Goal: Task Accomplishment & Management: Manage account settings

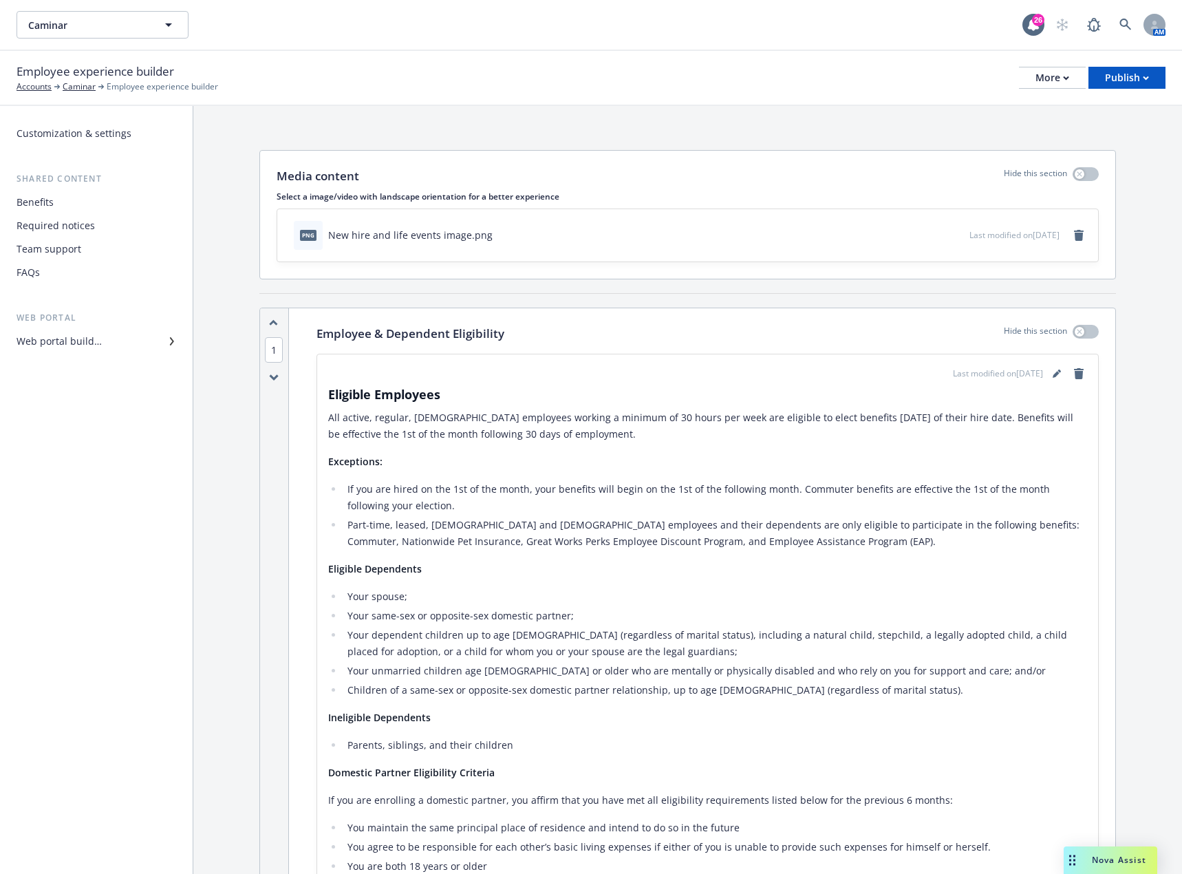
click at [70, 202] on div "Benefits" at bounding box center [97, 202] width 160 height 22
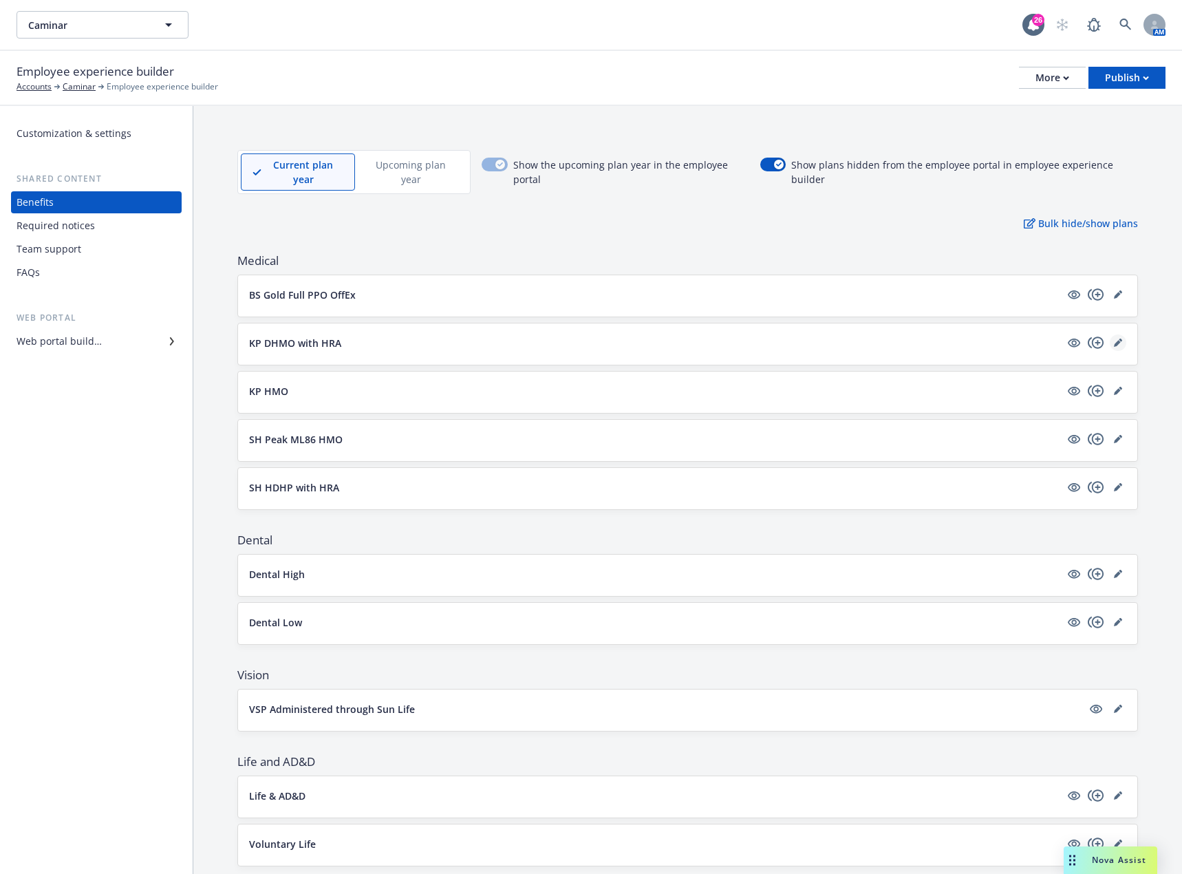
click at [1112, 343] on link "editPencil" at bounding box center [1118, 342] width 17 height 17
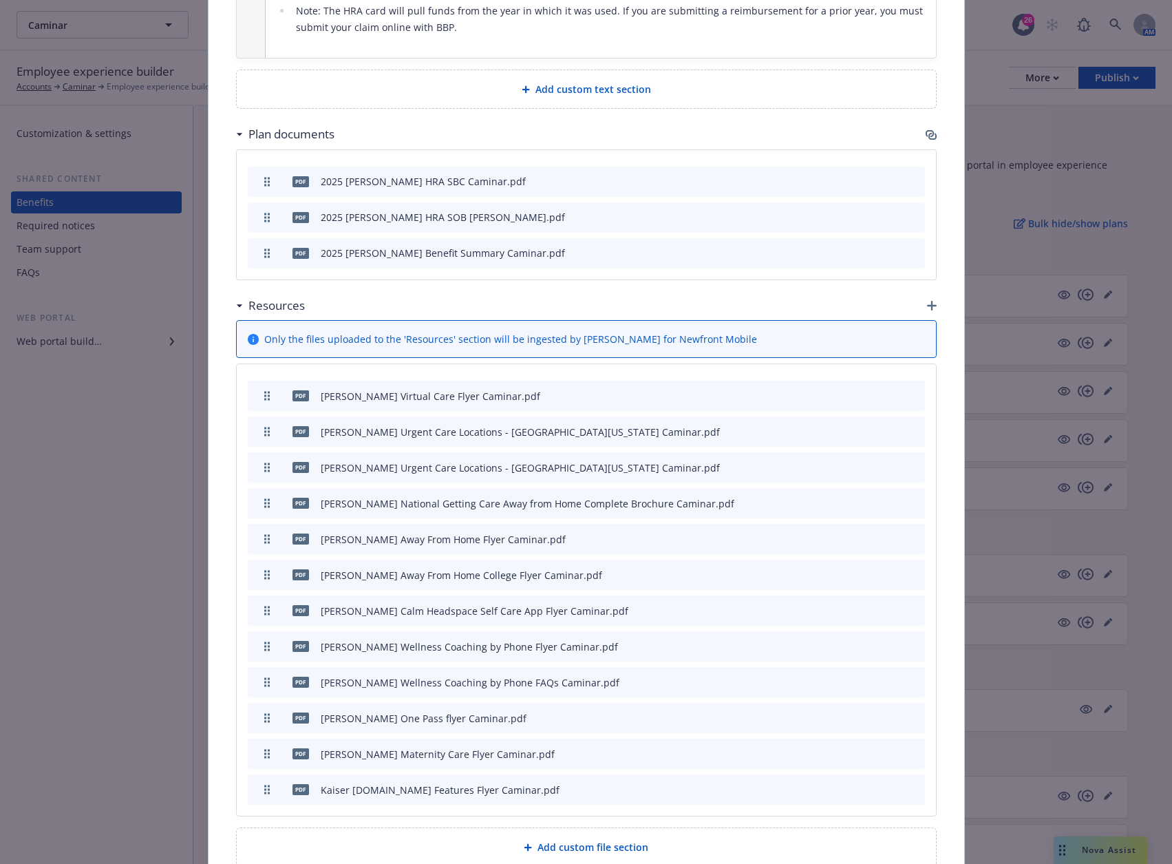
scroll to position [1115, 0]
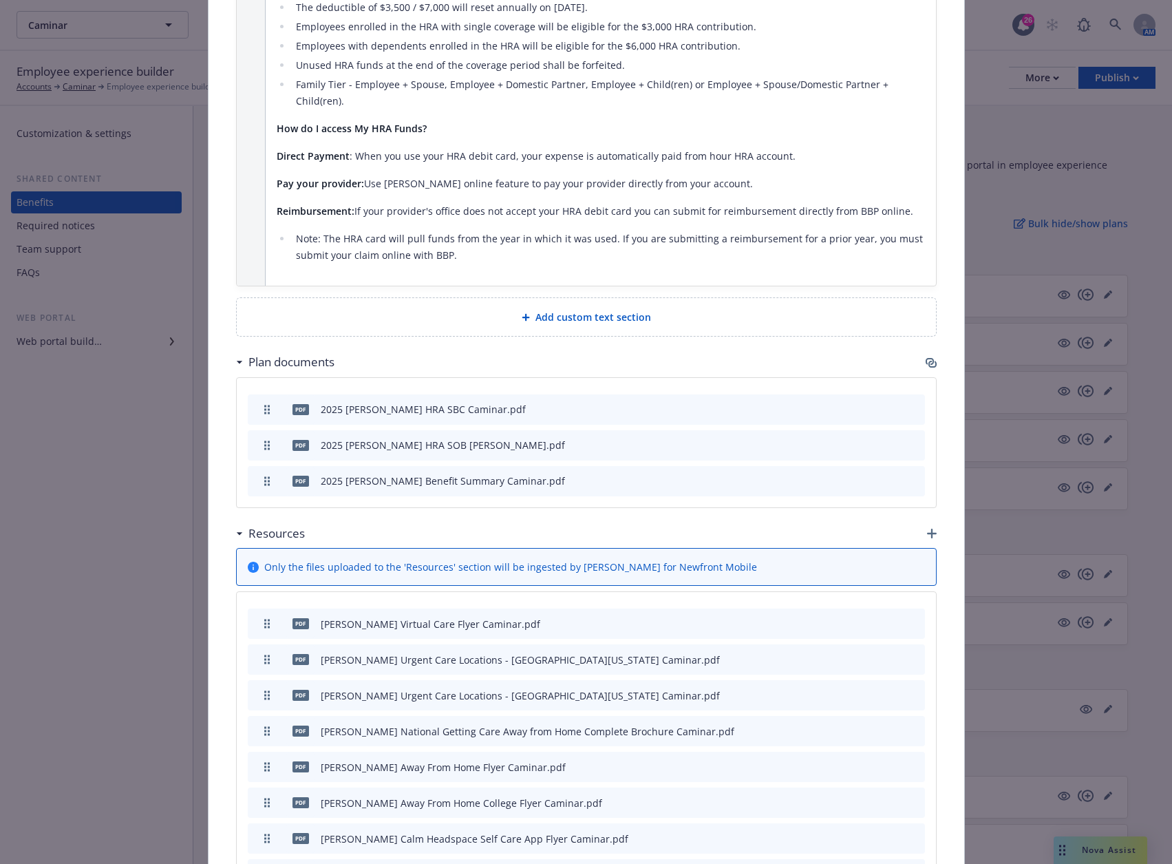
click at [928, 361] on icon "button" at bounding box center [932, 364] width 8 height 7
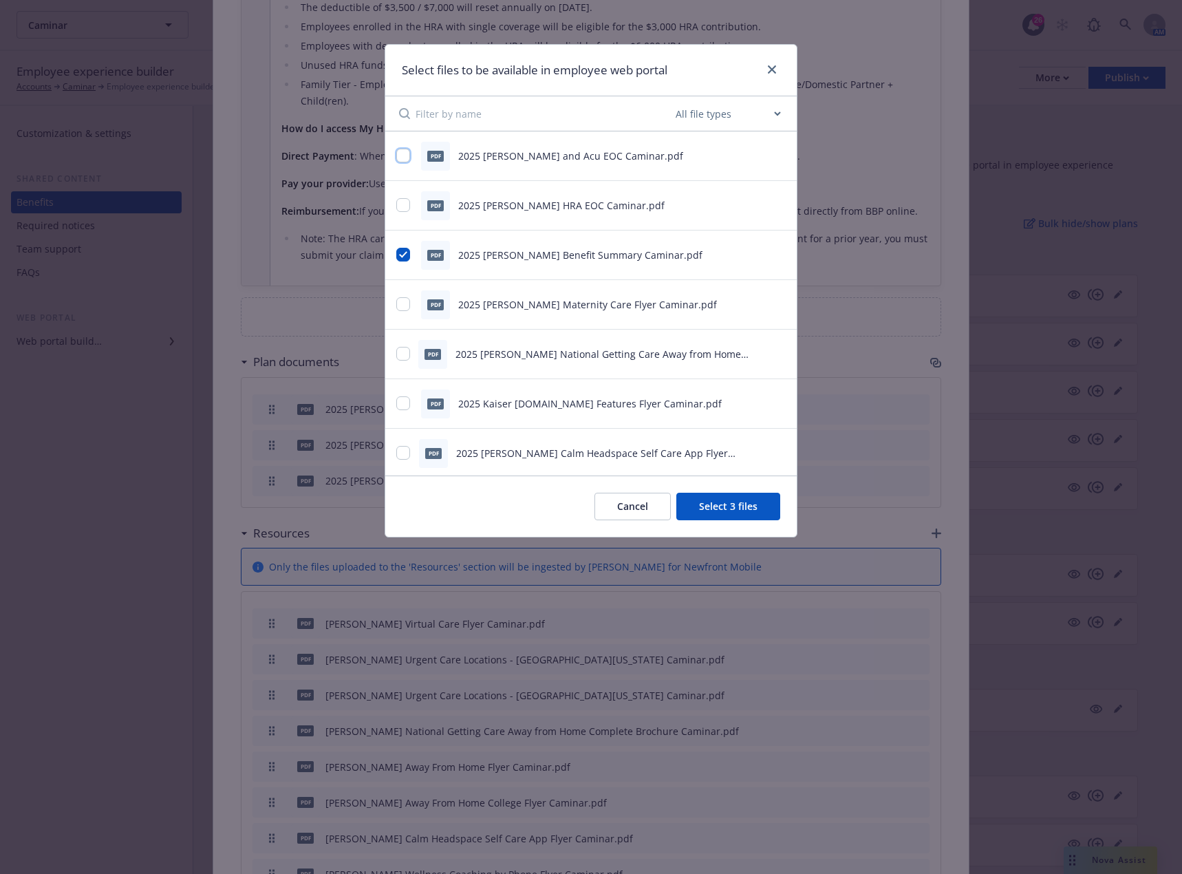
click at [402, 156] on input "checkbox" at bounding box center [403, 156] width 14 height 14
checkbox input "true"
click at [403, 203] on input "checkbox" at bounding box center [403, 205] width 14 height 14
checkbox input "true"
click at [758, 505] on button "Select 5 files" at bounding box center [728, 507] width 104 height 28
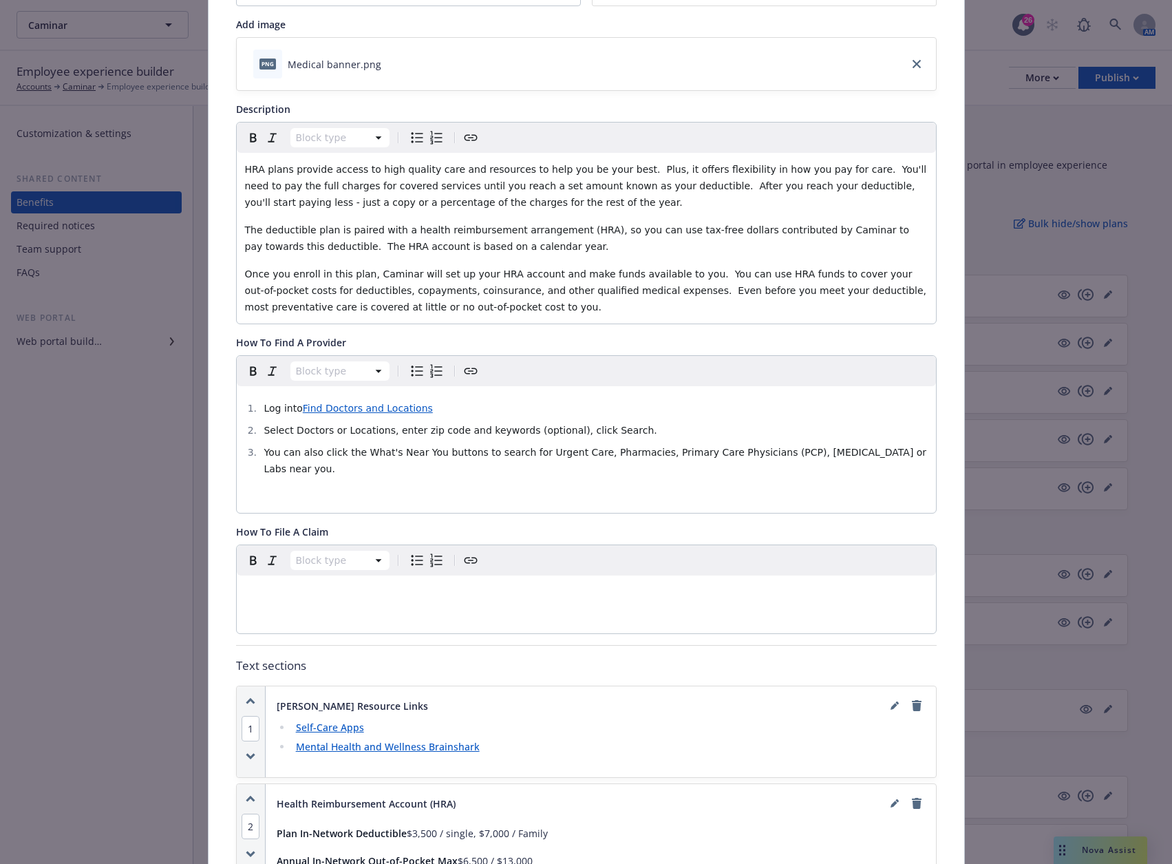
scroll to position [14, 0]
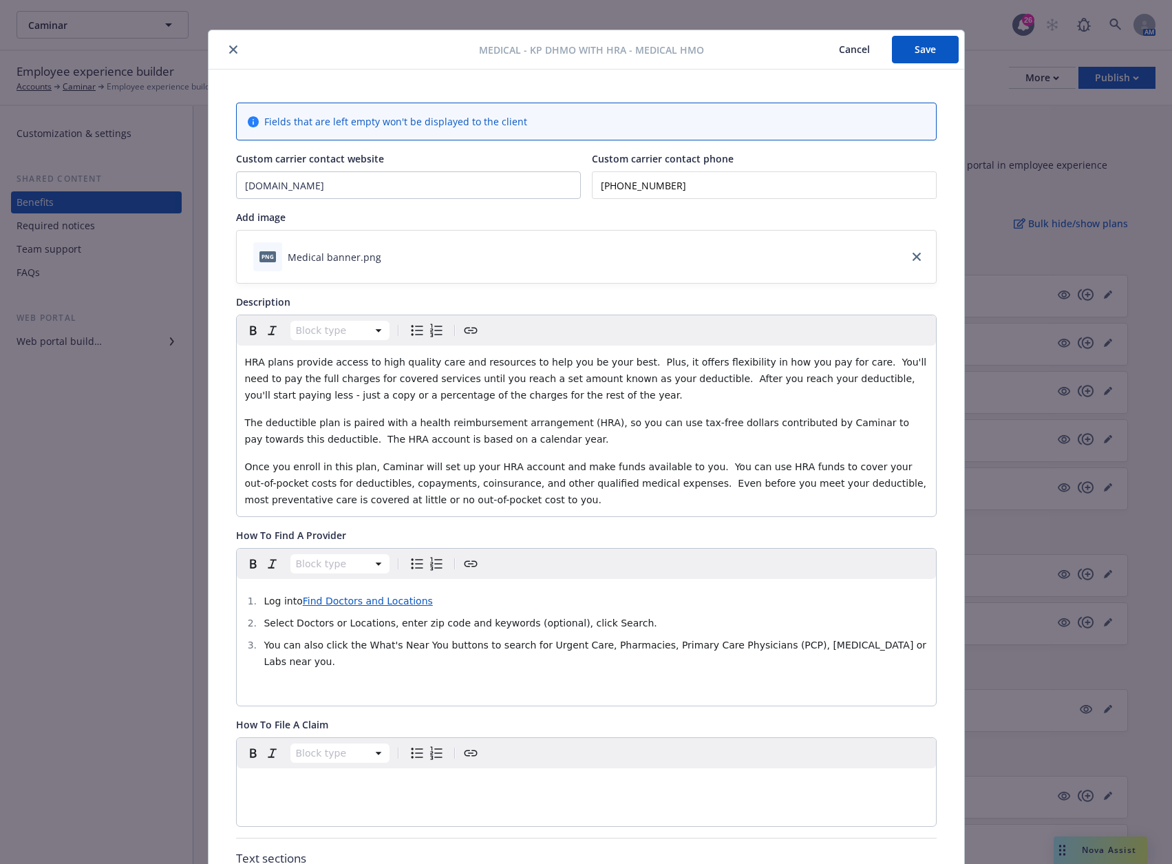
click at [929, 49] on button "Save" at bounding box center [925, 50] width 67 height 28
click at [229, 50] on icon "close" at bounding box center [233, 49] width 8 height 8
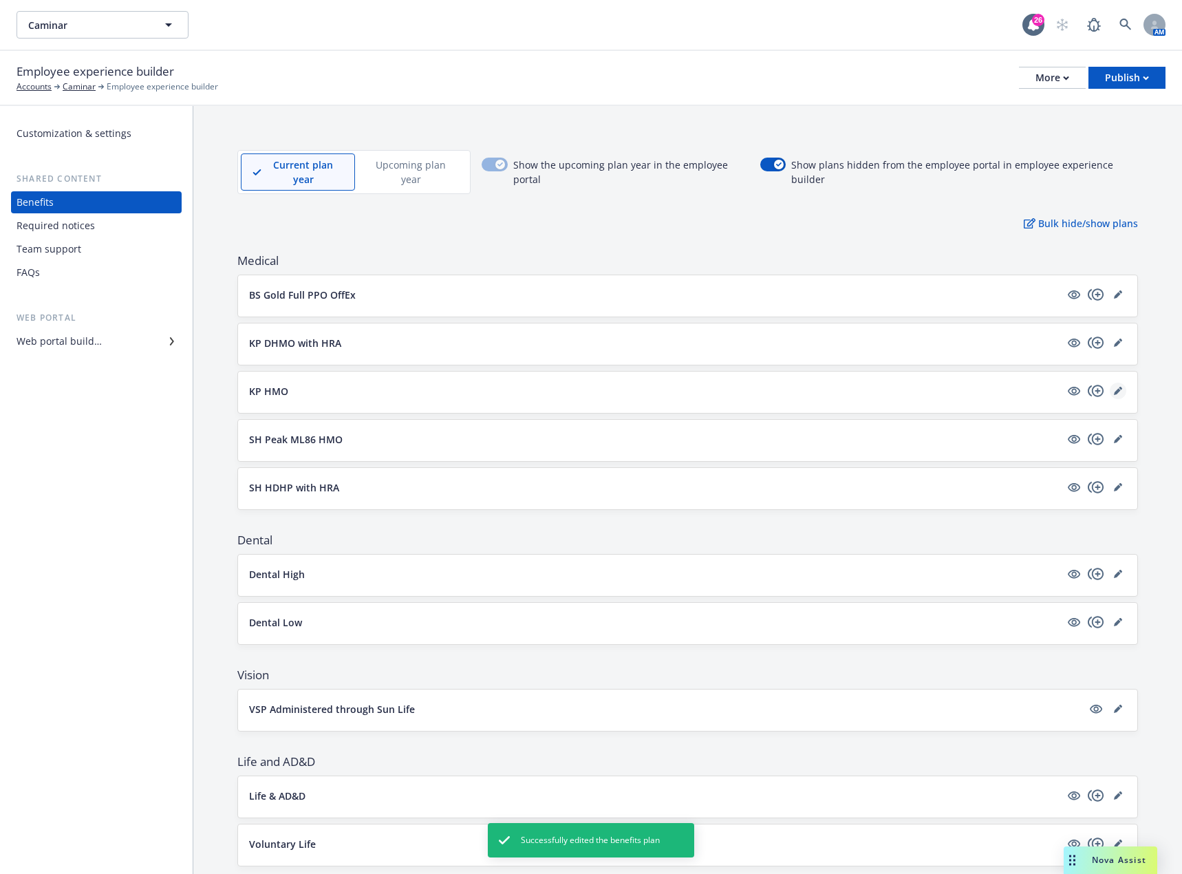
click at [1114, 392] on icon "editPencil" at bounding box center [1118, 391] width 8 height 8
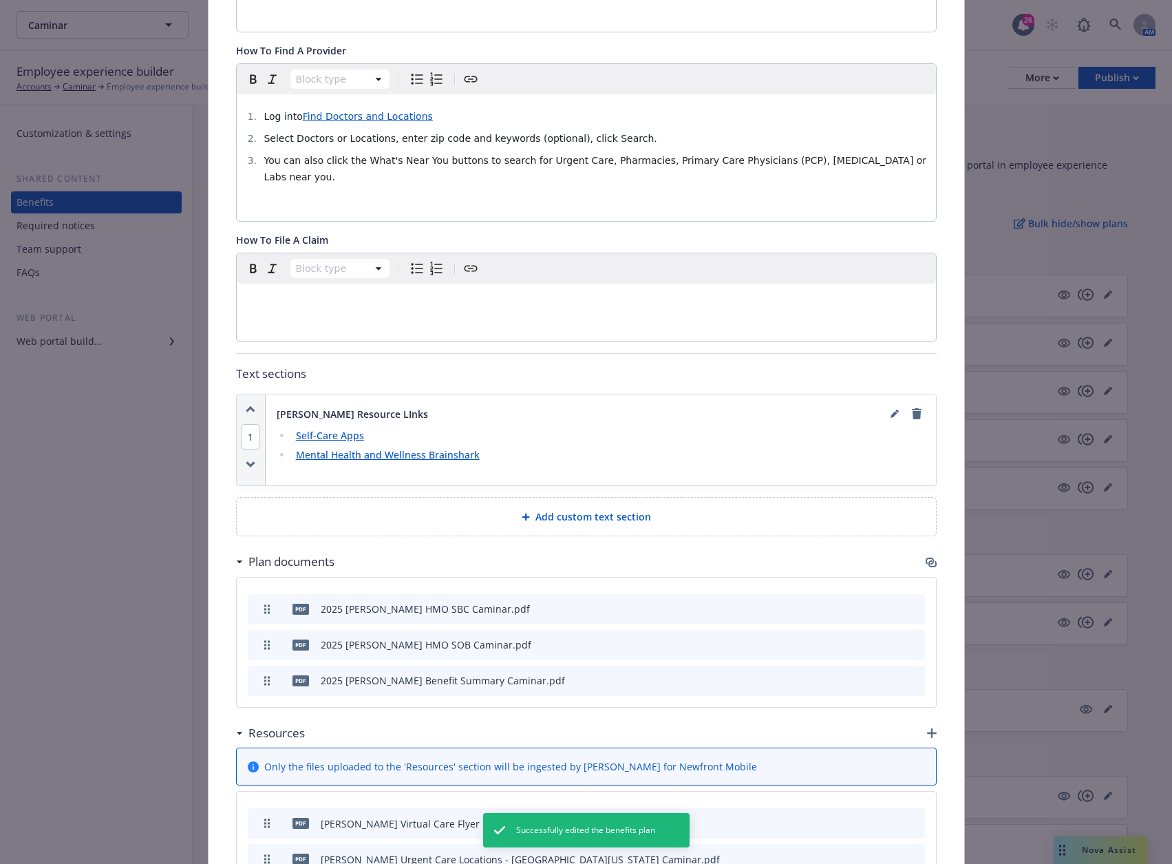
scroll to position [592, 0]
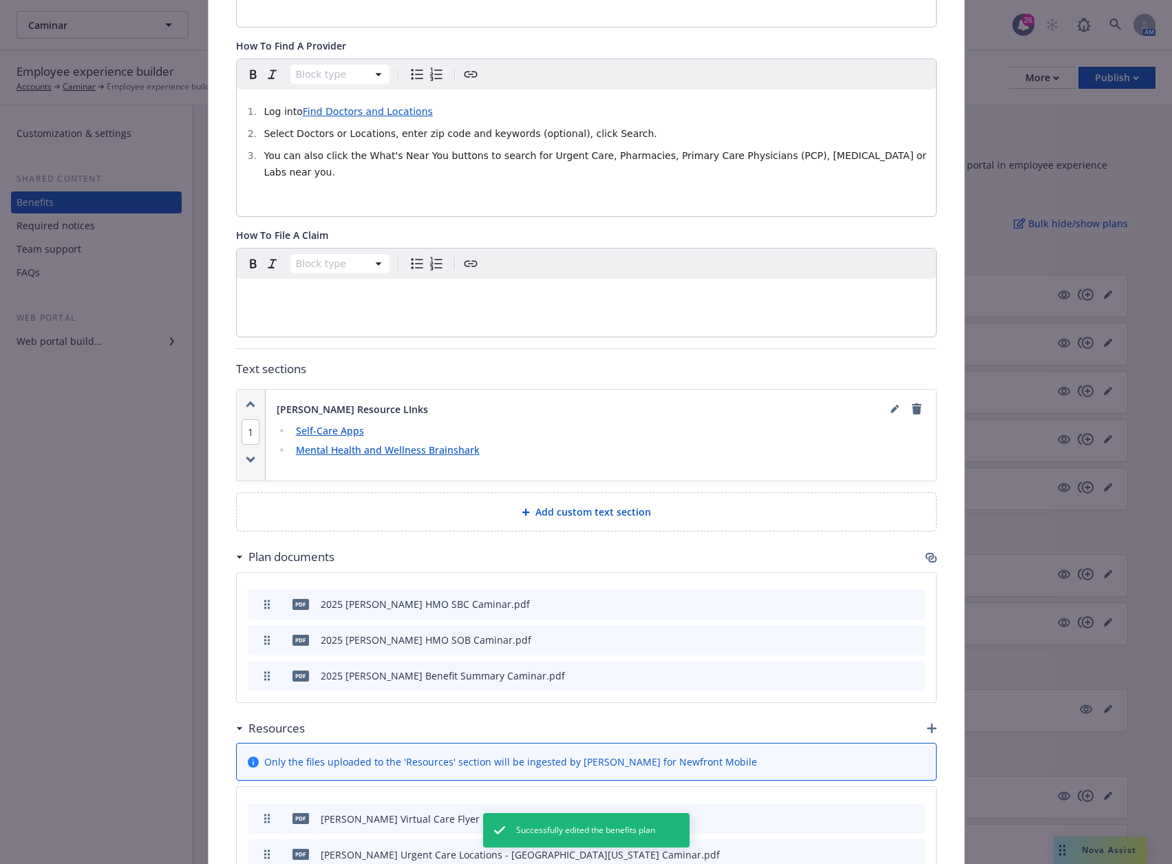
click at [928, 553] on icon "button" at bounding box center [930, 556] width 8 height 7
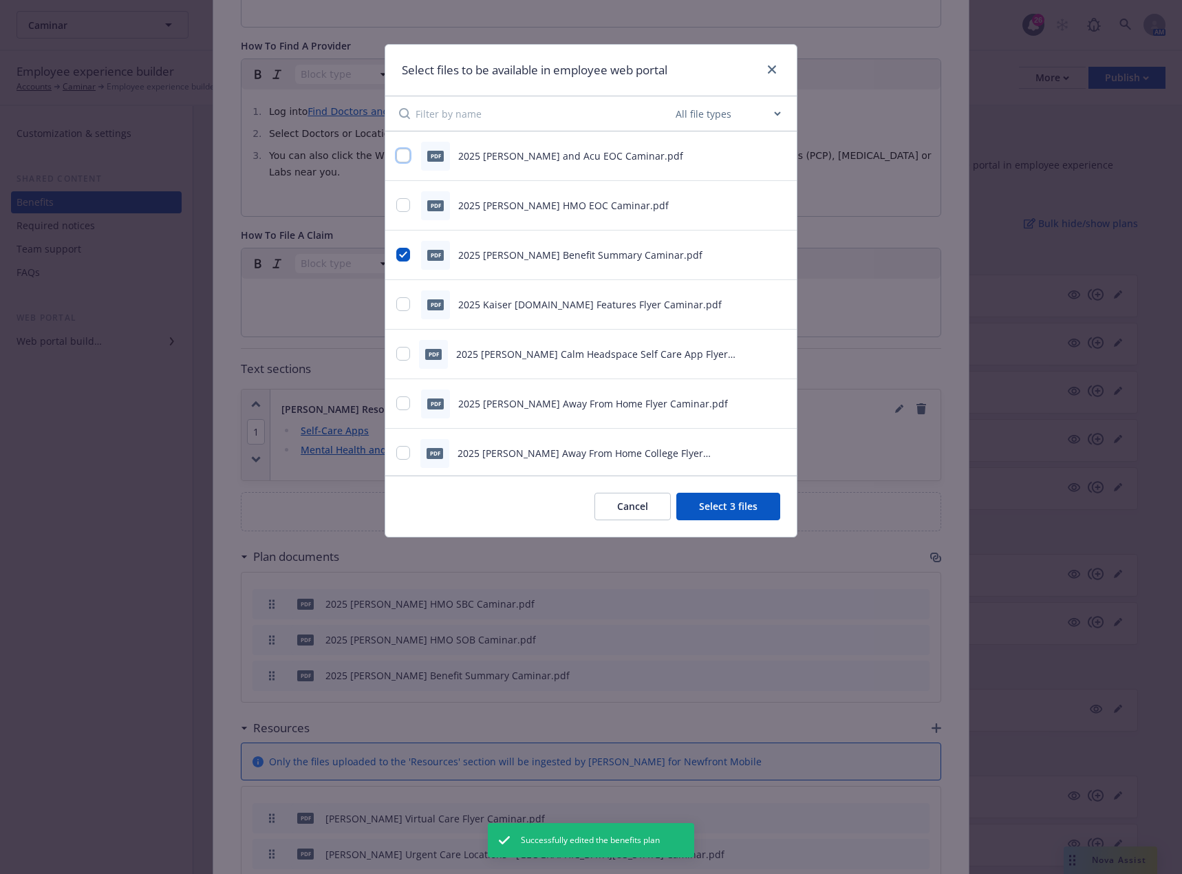
click at [400, 152] on input "checkbox" at bounding box center [403, 156] width 14 height 14
checkbox input "true"
click at [408, 206] on input "checkbox" at bounding box center [403, 205] width 14 height 14
checkbox input "true"
click at [754, 502] on button "Select 5 files" at bounding box center [728, 507] width 104 height 28
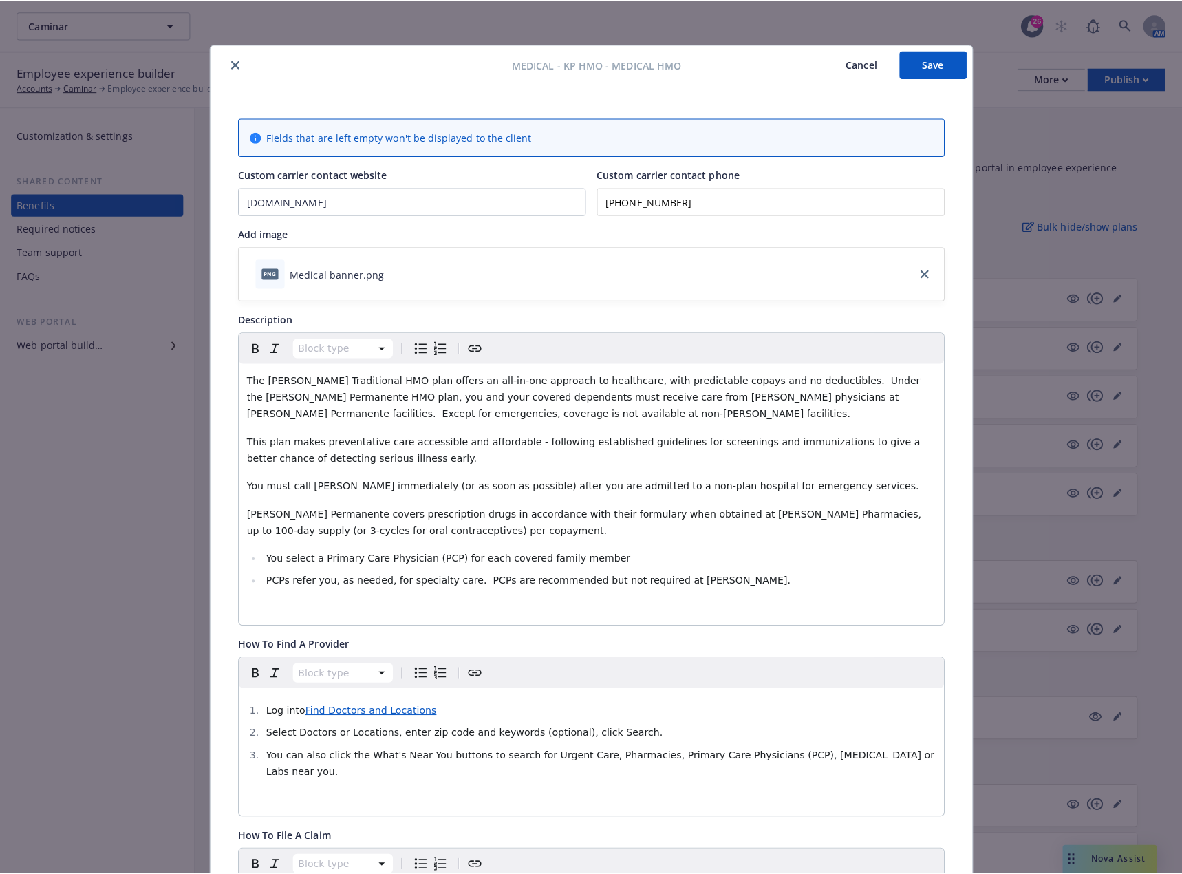
scroll to position [0, 0]
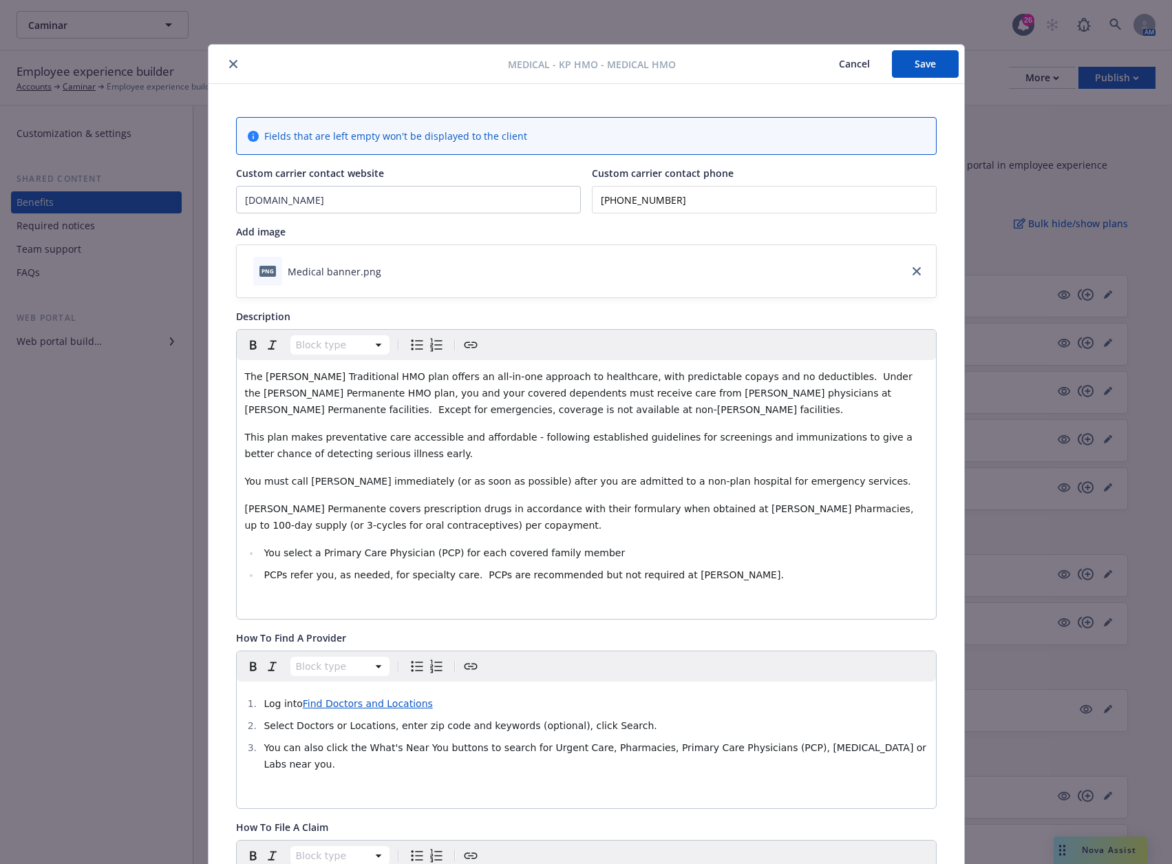
click at [917, 67] on button "Save" at bounding box center [925, 64] width 67 height 28
click at [229, 64] on icon "close" at bounding box center [233, 64] width 8 height 8
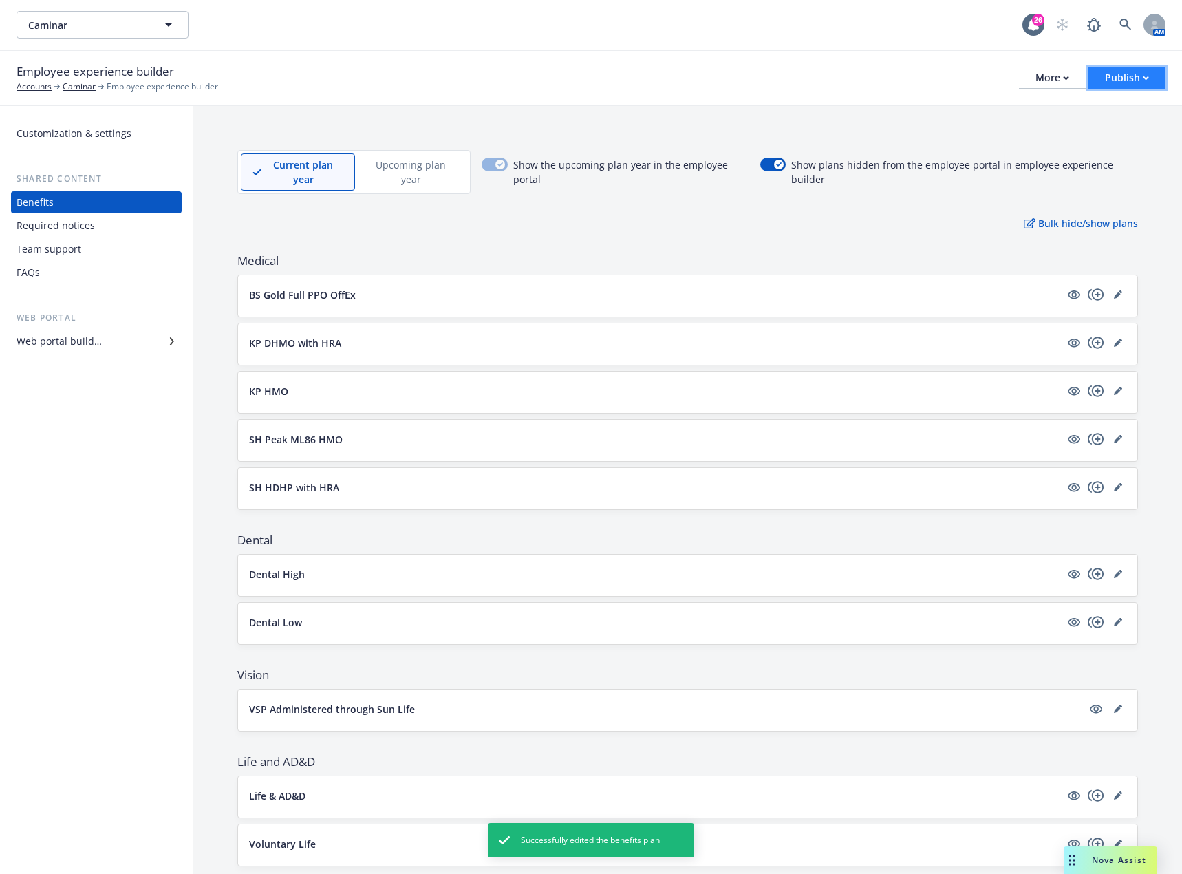
click at [1126, 76] on div "Publish" at bounding box center [1127, 77] width 44 height 21
click at [1126, 100] on link "Publish portal" at bounding box center [1110, 109] width 109 height 28
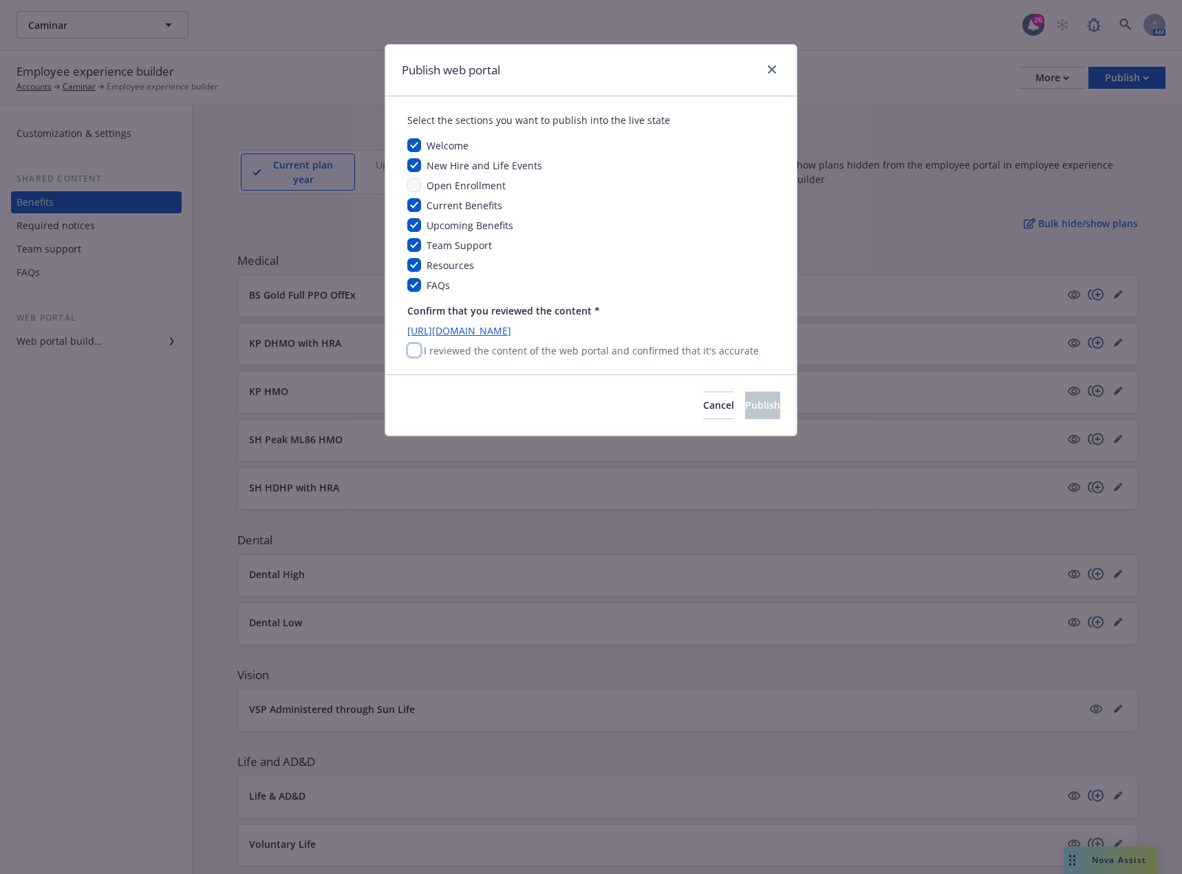
drag, startPoint x: 416, startPoint y: 351, endPoint x: 507, endPoint y: 365, distance: 91.9
click at [417, 351] on input "checkbox" at bounding box center [414, 350] width 14 height 14
checkbox input "true"
click at [747, 402] on span "Publish" at bounding box center [762, 404] width 35 height 13
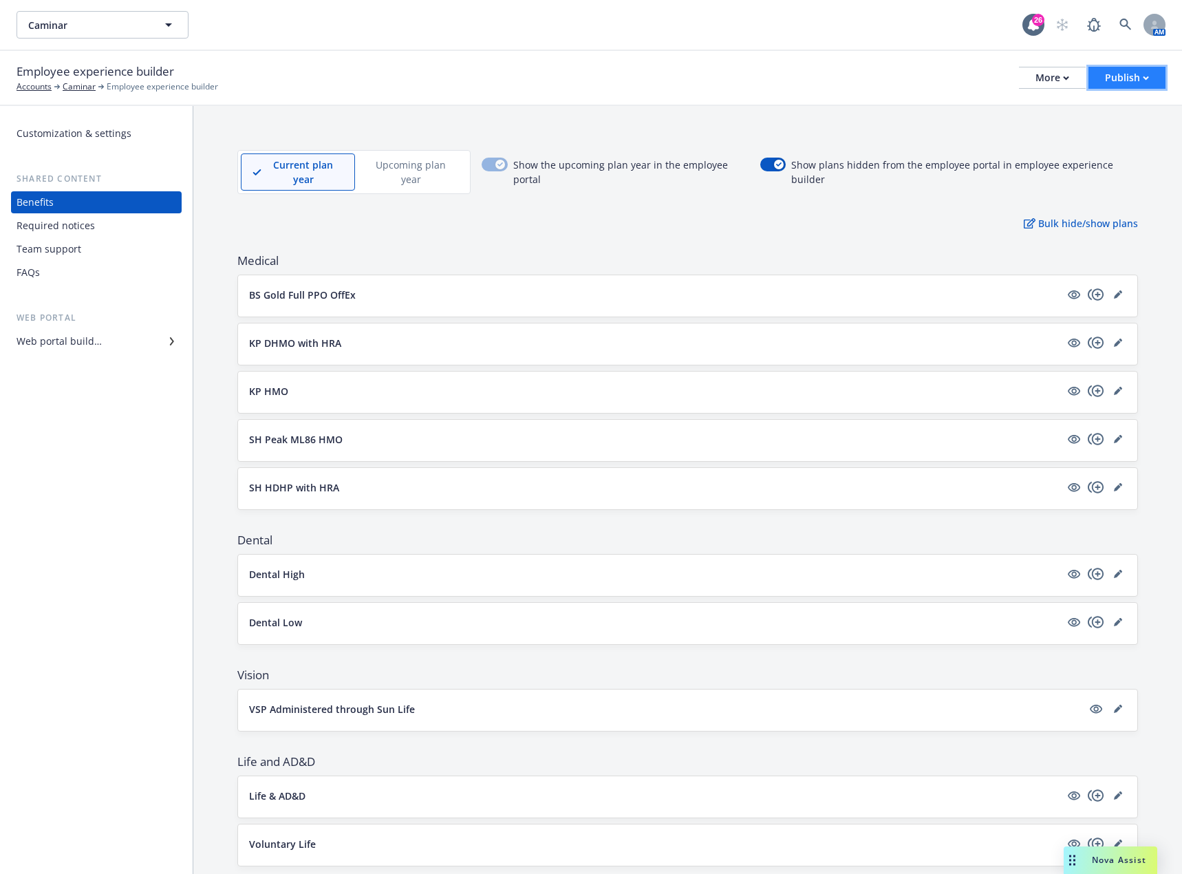
click at [1142, 81] on div "Publish" at bounding box center [1127, 77] width 44 height 21
click at [1122, 133] on link "Publish app" at bounding box center [1110, 136] width 109 height 28
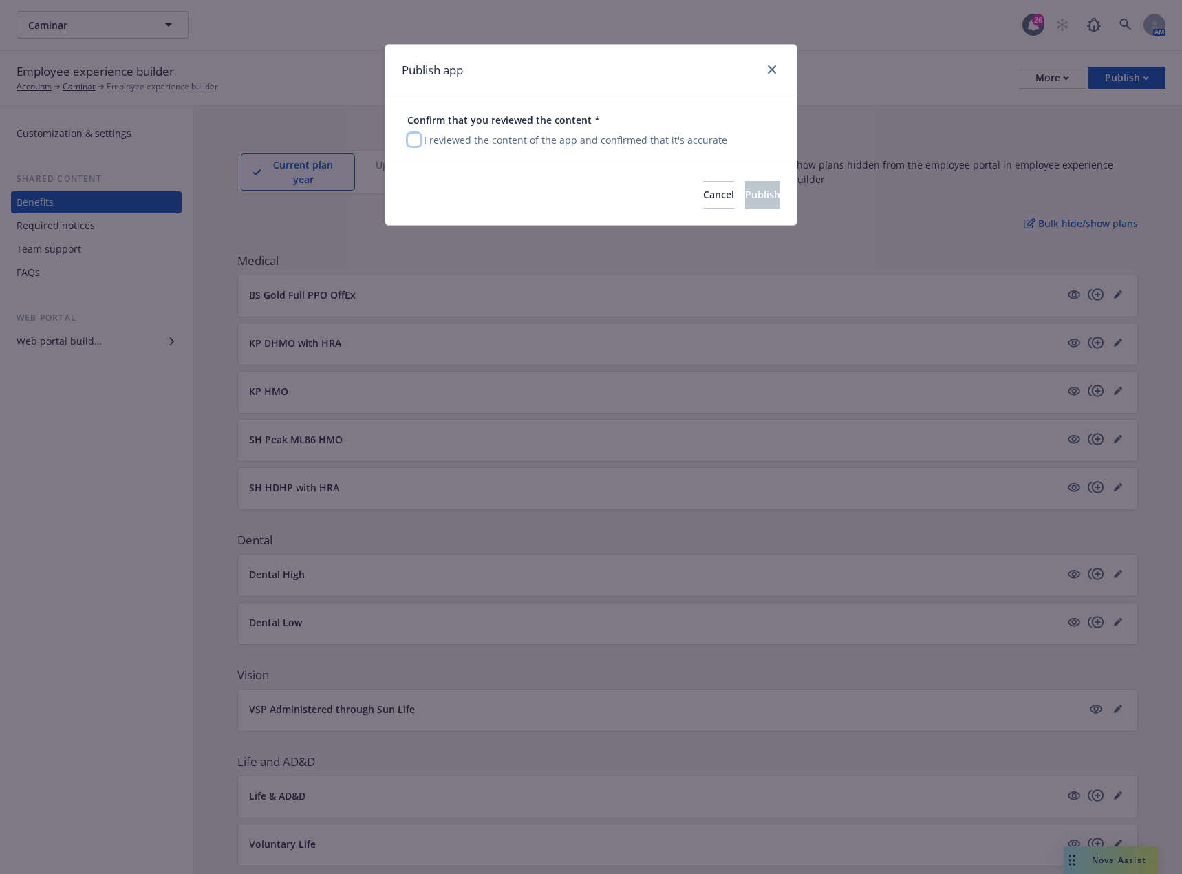
drag, startPoint x: 418, startPoint y: 142, endPoint x: 613, endPoint y: 156, distance: 196.0
click at [418, 142] on input "checkbox" at bounding box center [414, 140] width 14 height 14
checkbox input "true"
click at [754, 192] on span "Publish" at bounding box center [762, 194] width 35 height 13
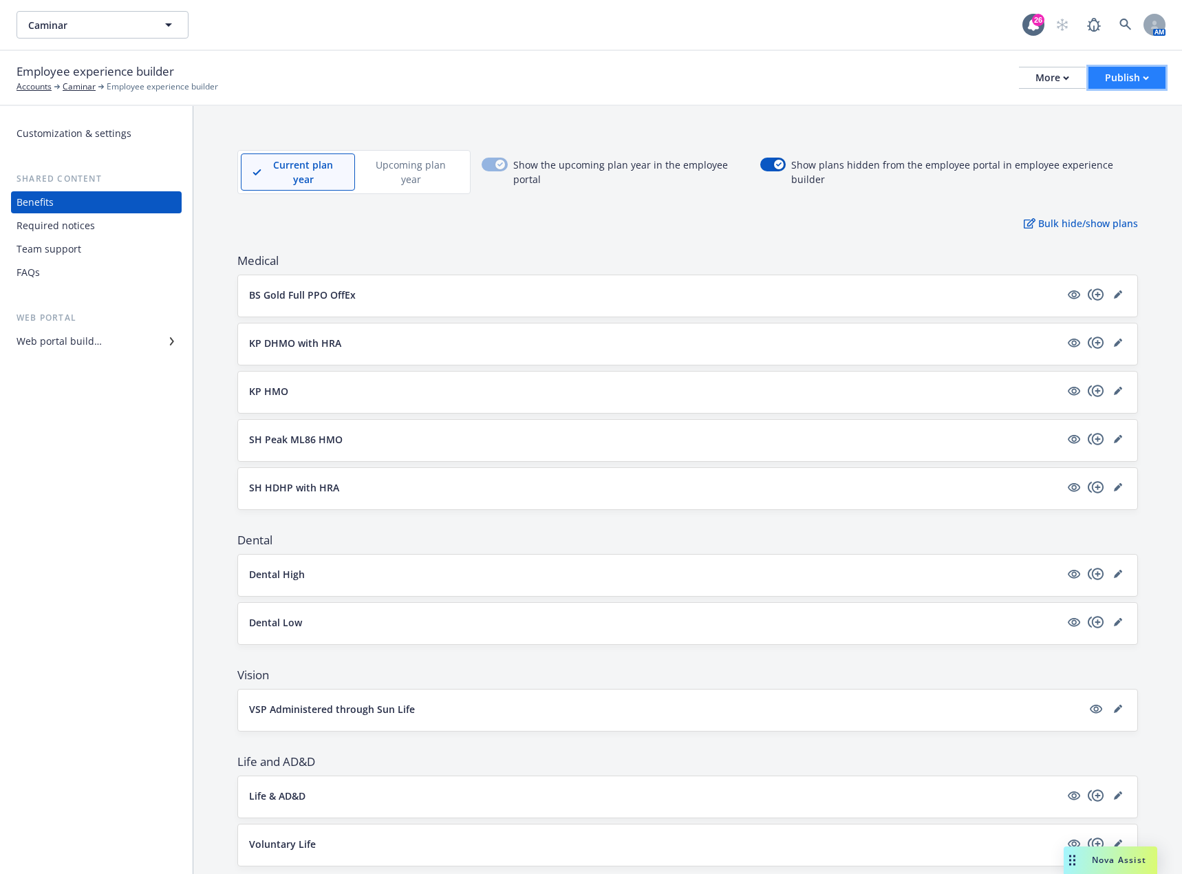
click at [1146, 76] on icon "button" at bounding box center [1146, 78] width 6 height 5
click at [1074, 72] on button "More" at bounding box center [1052, 78] width 67 height 22
click at [994, 137] on link "Copy portal link" at bounding box center [983, 136] width 204 height 28
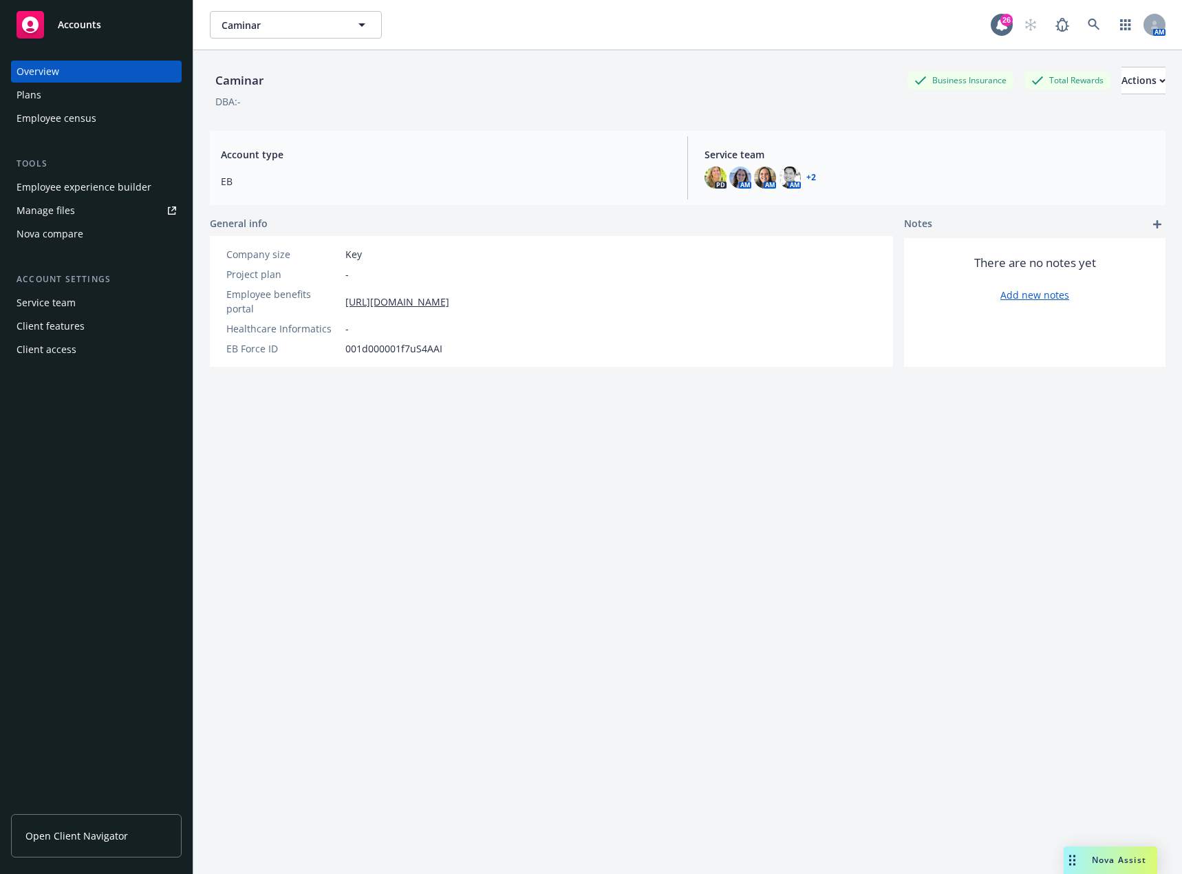
click at [62, 98] on div "Plans" at bounding box center [97, 95] width 160 height 22
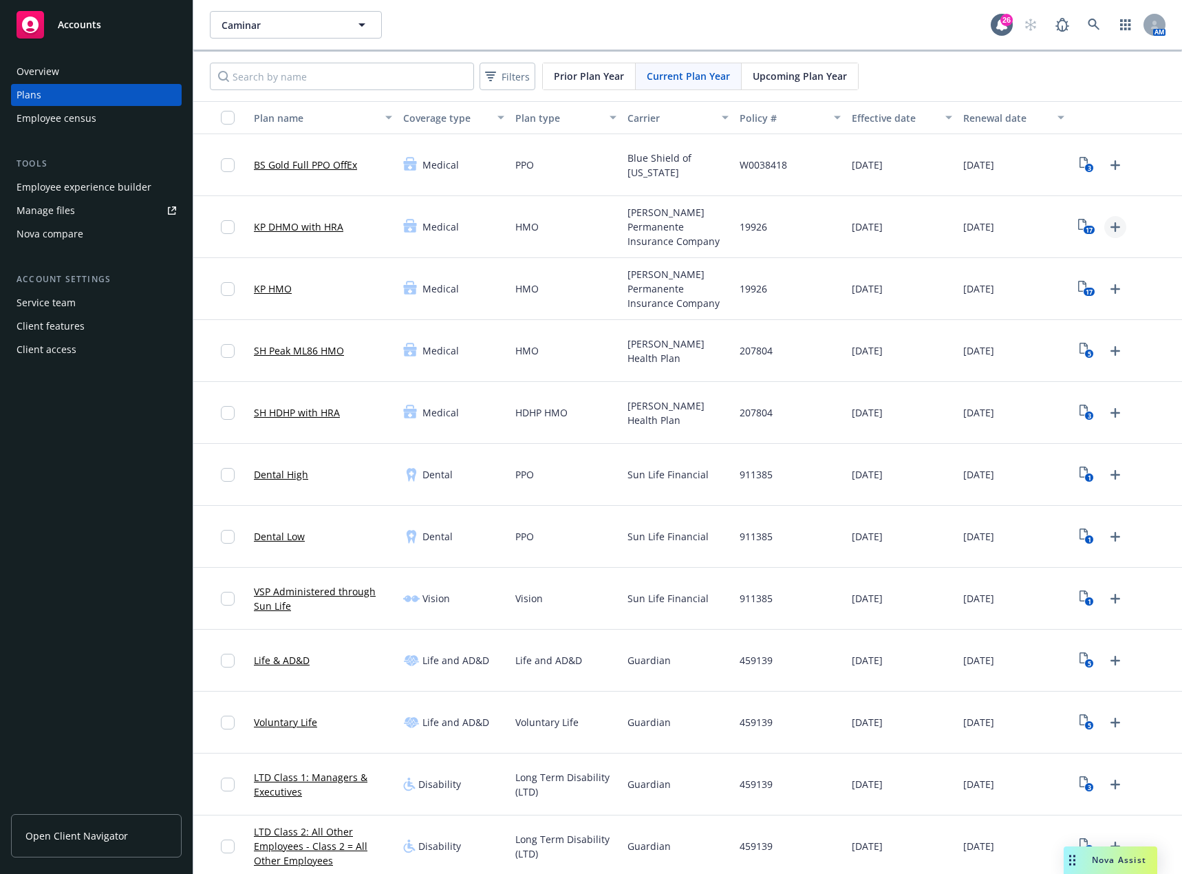
click at [1111, 227] on icon "Upload Plan Documents" at bounding box center [1116, 227] width 10 height 10
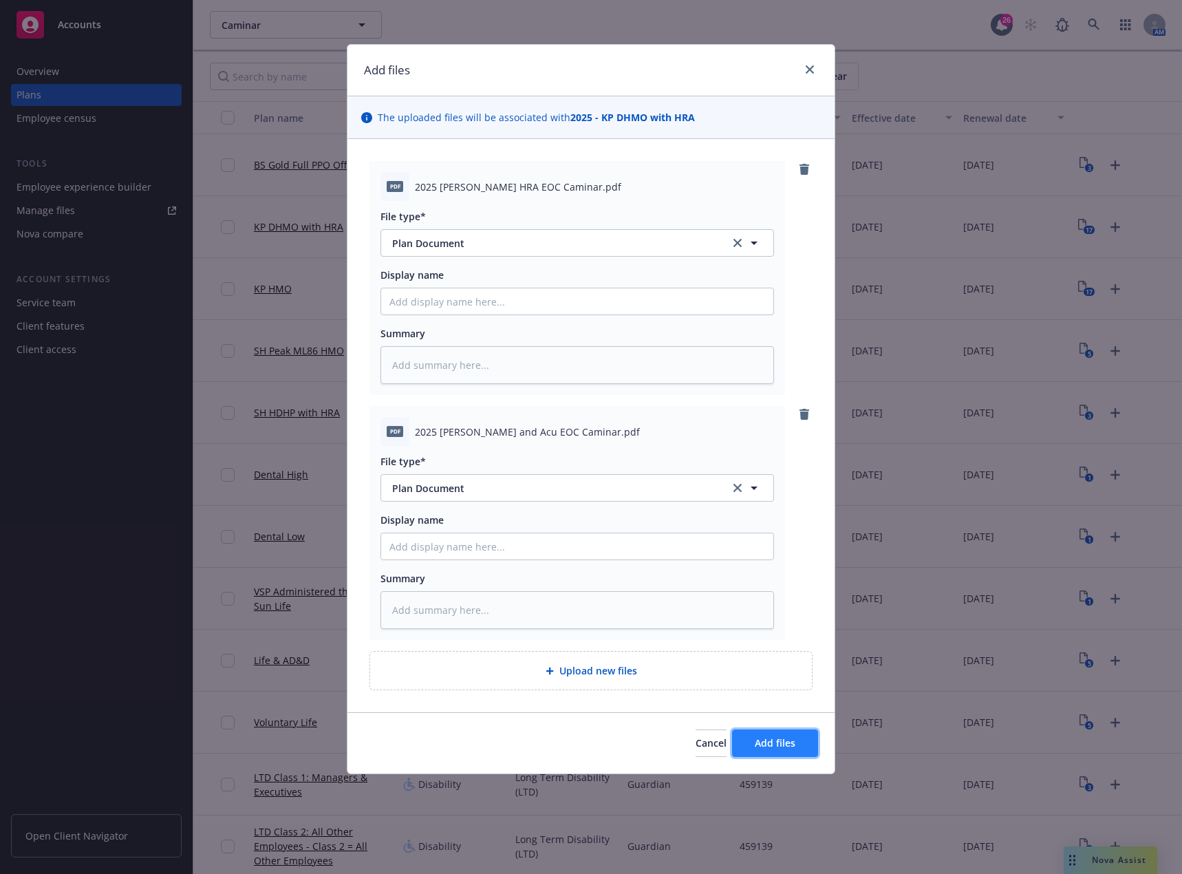
click at [789, 742] on span "Add files" at bounding box center [775, 742] width 41 height 13
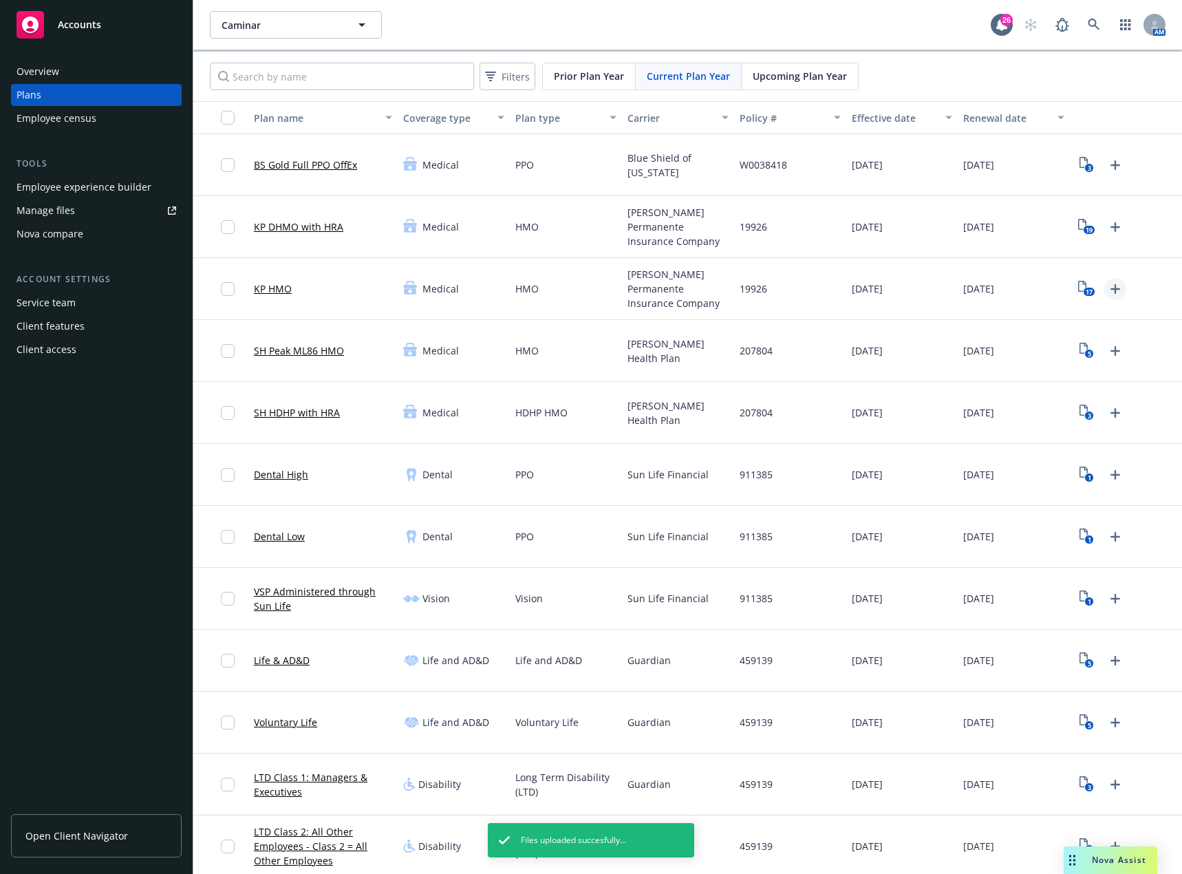
click at [1108, 290] on icon "Upload Plan Documents" at bounding box center [1115, 289] width 17 height 17
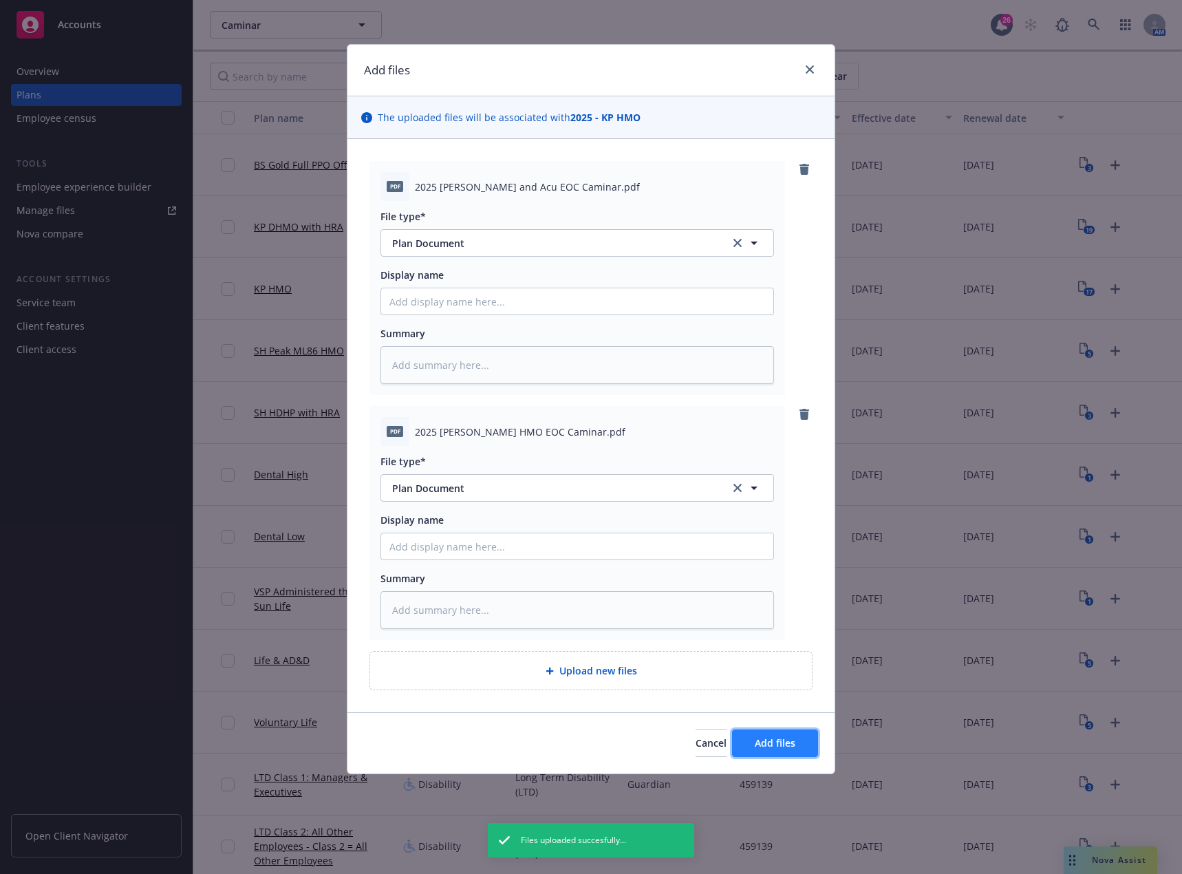
click at [775, 735] on button "Add files" at bounding box center [775, 743] width 86 height 28
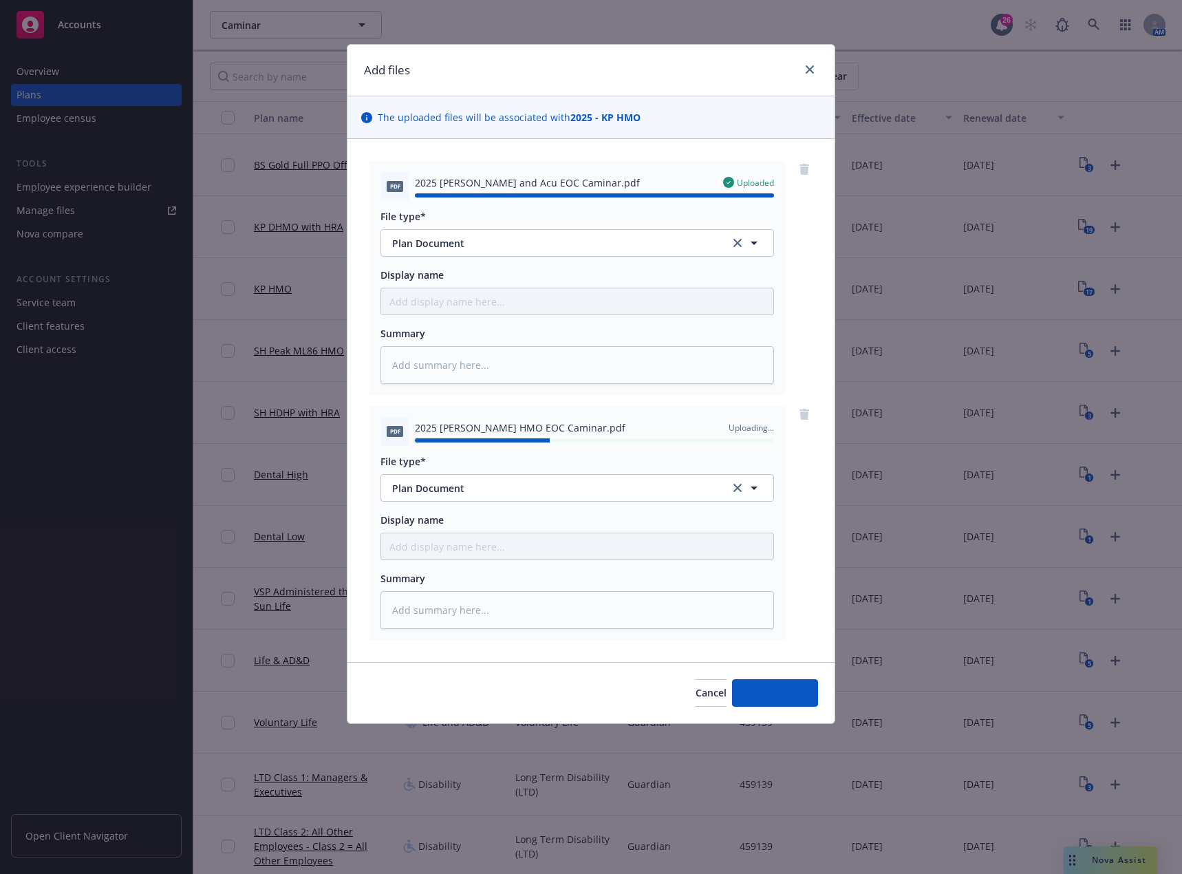
type textarea "x"
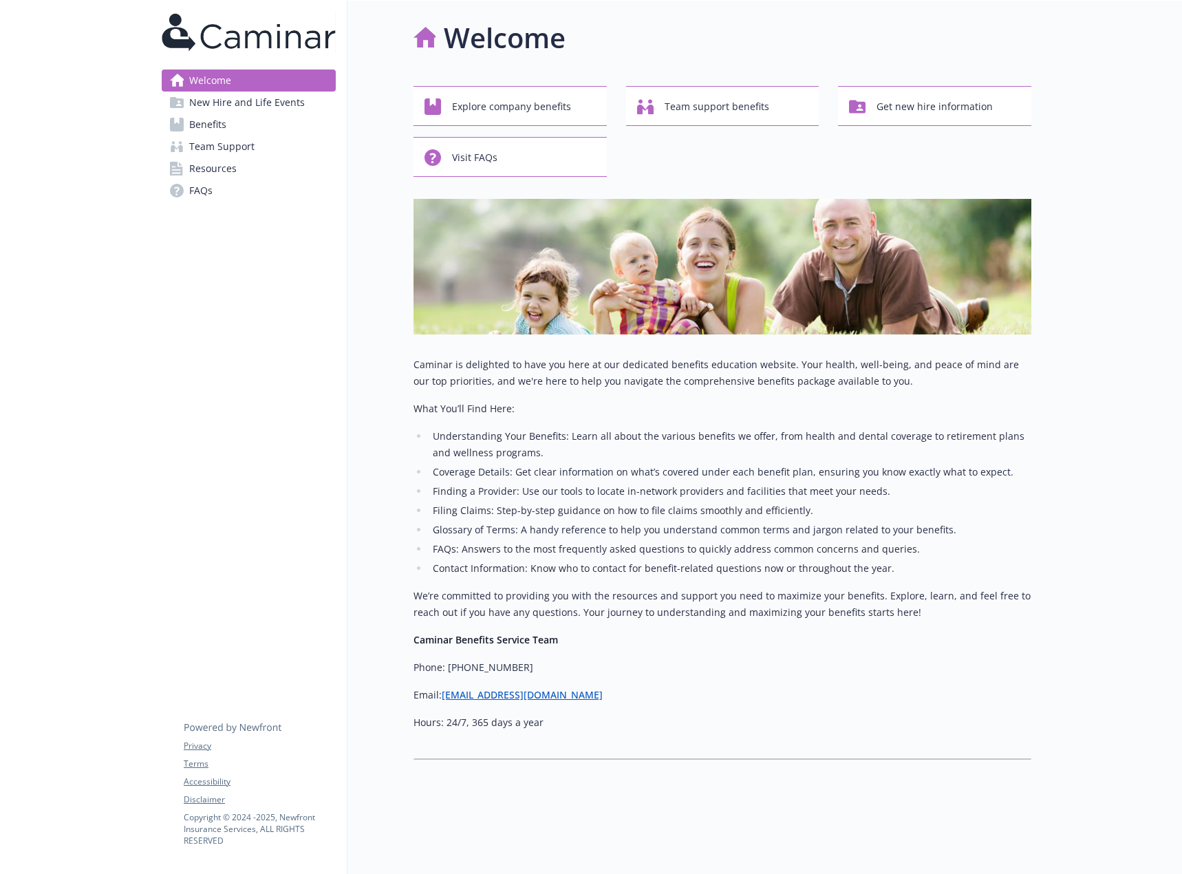
click at [215, 161] on span "Resources" at bounding box center [212, 169] width 47 height 22
